Goal: Task Accomplishment & Management: Complete application form

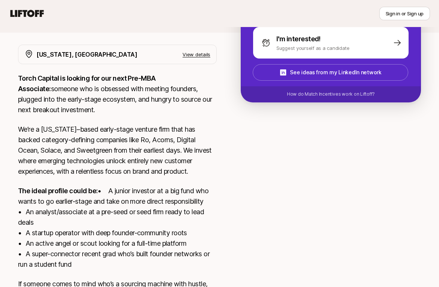
scroll to position [136, 0]
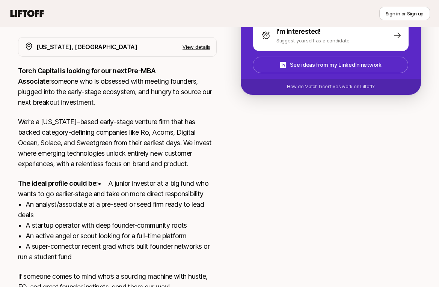
click at [95, 81] on p "Torch Capital is looking for our next Pre-MBA Associate: someone who is obsesse…" at bounding box center [117, 87] width 199 height 42
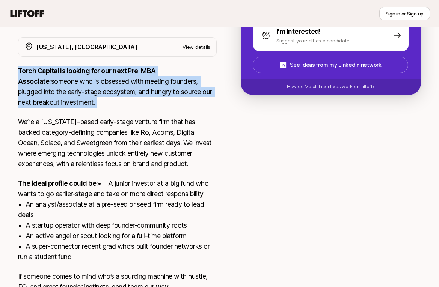
click at [95, 81] on p "Torch Capital is looking for our next Pre-MBA Associate: someone who is obsesse…" at bounding box center [117, 87] width 199 height 42
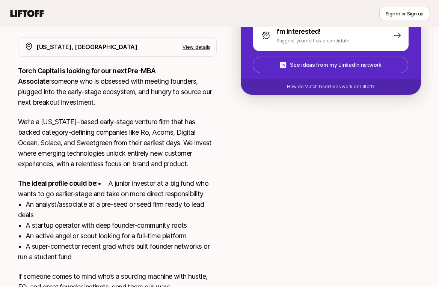
click at [95, 81] on p "Torch Capital is looking for our next Pre-MBA Associate: someone who is obsesse…" at bounding box center [117, 87] width 199 height 42
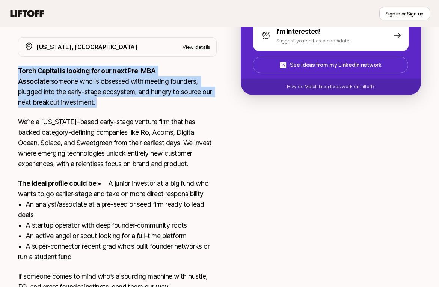
click at [94, 131] on p "We’re a [US_STATE]–based early-stage venture firm that has backed category-defi…" at bounding box center [117, 143] width 199 height 53
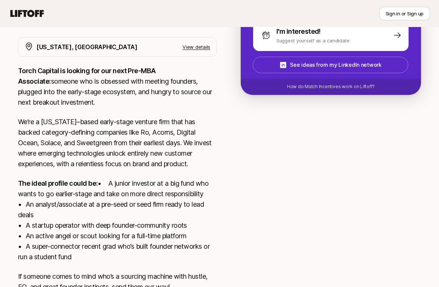
click at [94, 131] on p "We’re a [US_STATE]–based early-stage venture firm that has backed category-defi…" at bounding box center [117, 143] width 199 height 53
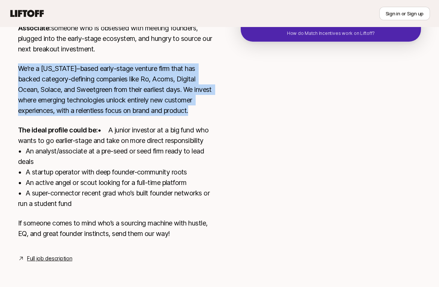
scroll to position [199, 0]
click at [94, 131] on p "The ideal profile could be: • A junior investor at a big fund who wants to go e…" at bounding box center [117, 167] width 199 height 84
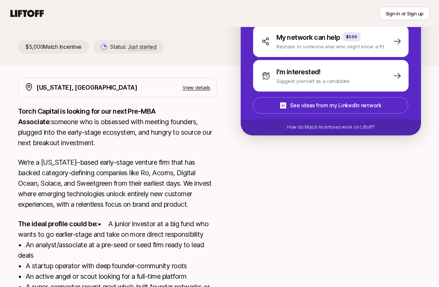
scroll to position [67, 0]
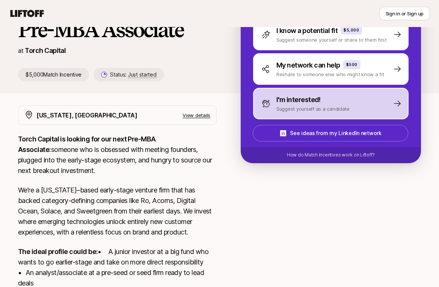
click at [291, 101] on p "I'm interested!" at bounding box center [298, 100] width 44 height 11
